Goal: Task Accomplishment & Management: Complete application form

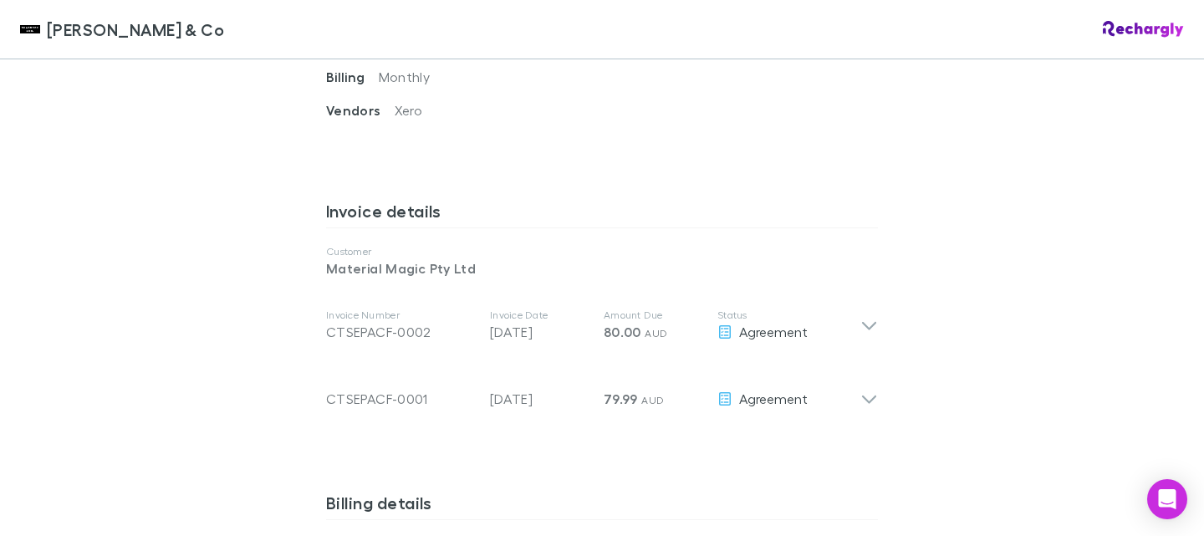
scroll to position [752, 0]
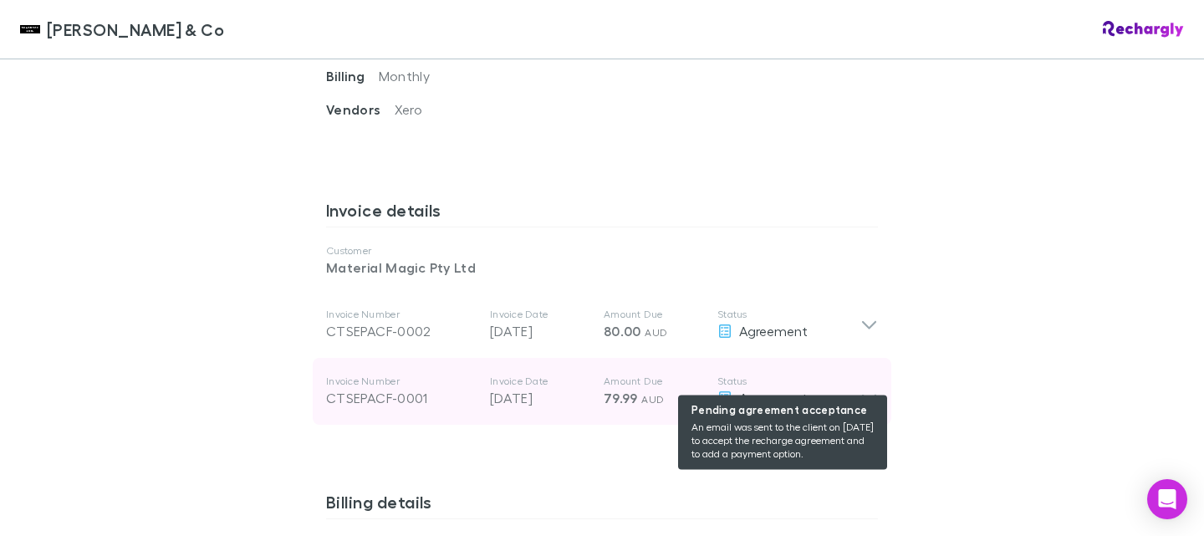
click at [853, 388] on div "Agreement" at bounding box center [788, 398] width 143 height 20
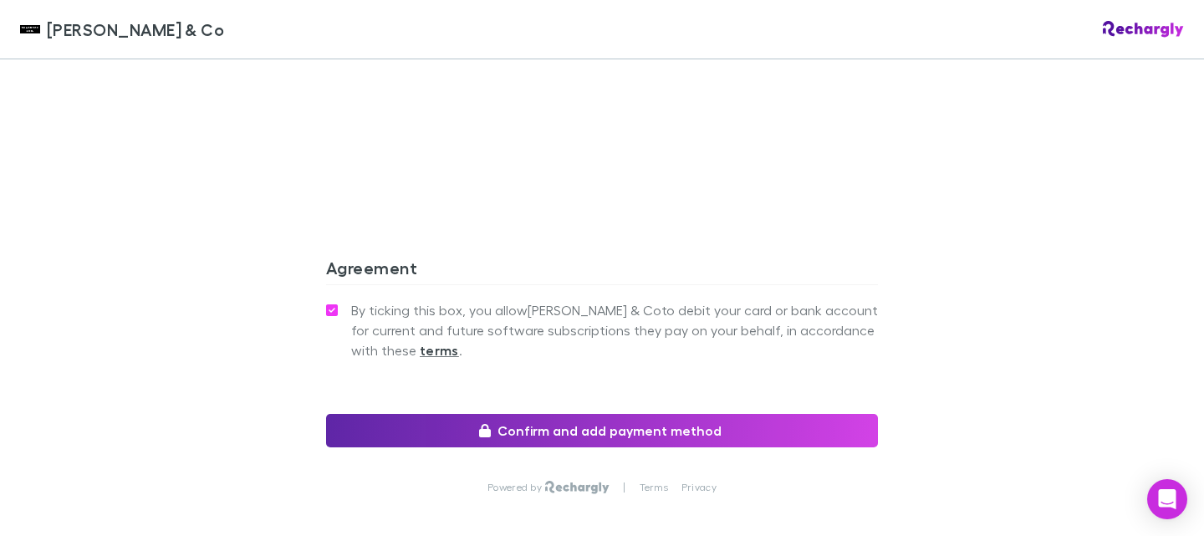
scroll to position [1839, 0]
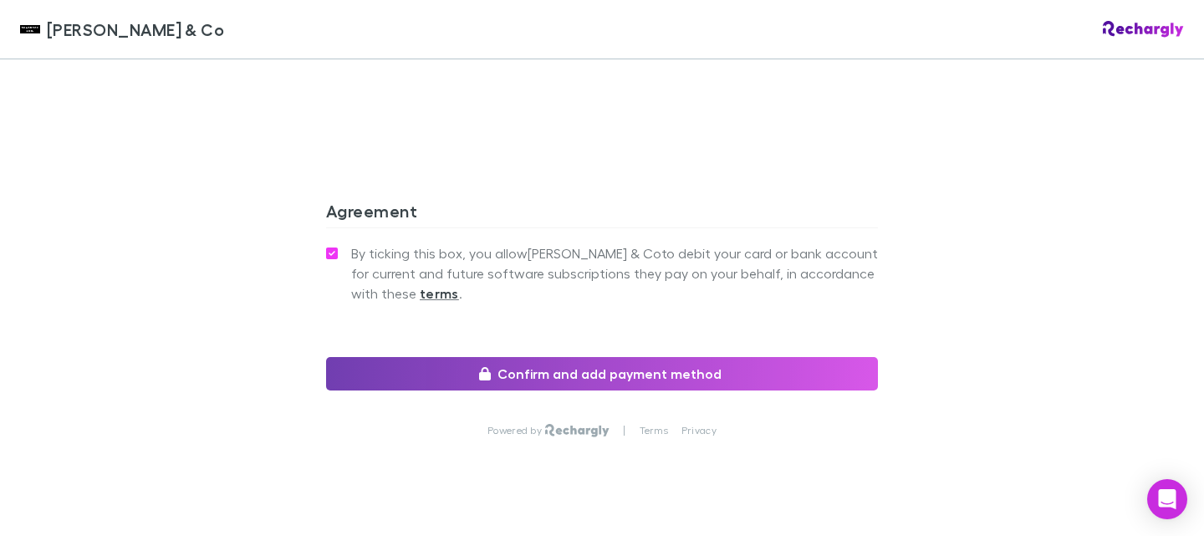
click at [594, 361] on button "Confirm and add payment method" at bounding box center [602, 373] width 552 height 33
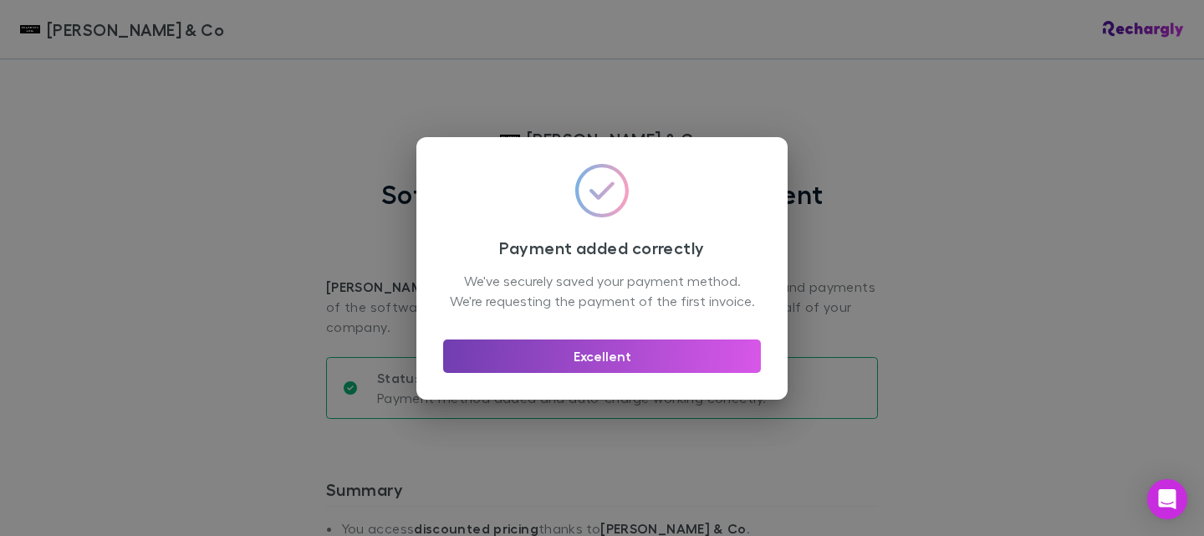
click at [595, 373] on button "Excellent" at bounding box center [602, 355] width 318 height 33
